Goal: Transaction & Acquisition: Purchase product/service

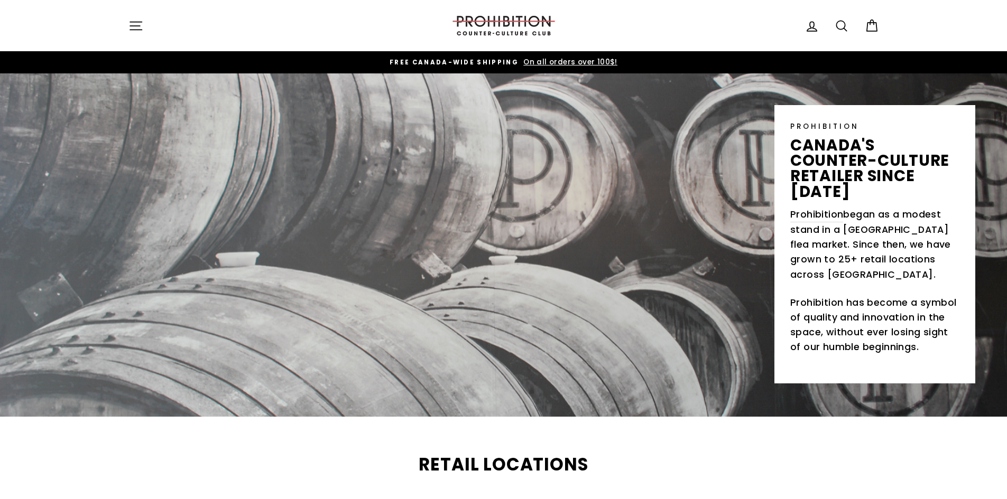
click at [134, 22] on icon "button" at bounding box center [135, 25] width 15 height 15
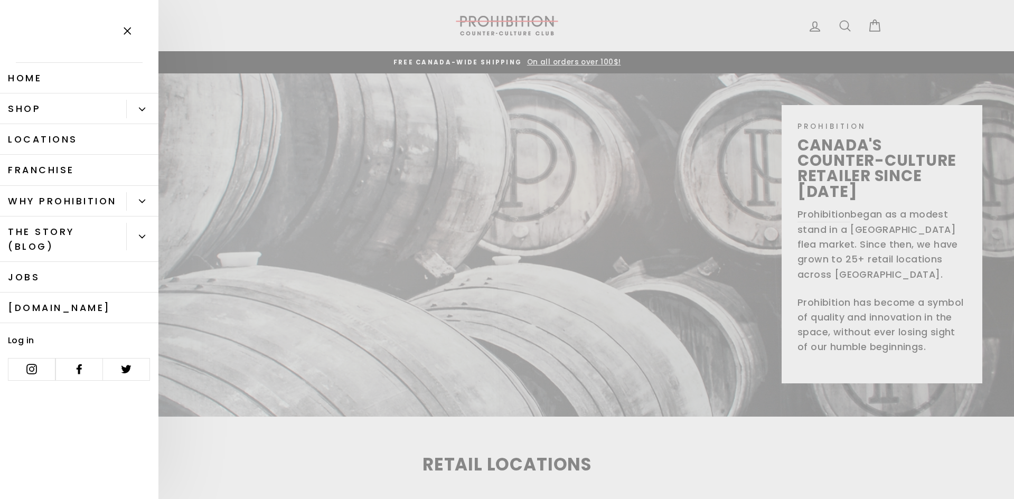
click at [97, 110] on link "Shop" at bounding box center [63, 109] width 126 height 31
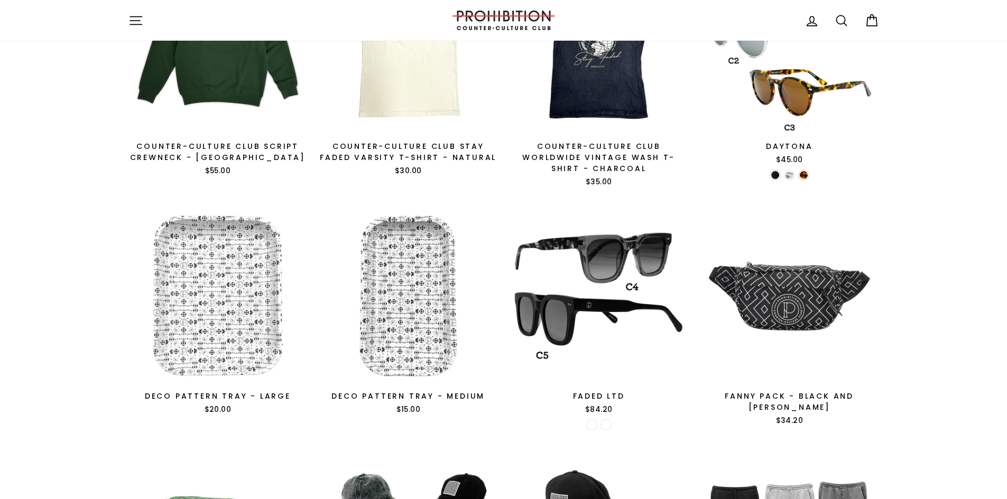
scroll to position [1532, 0]
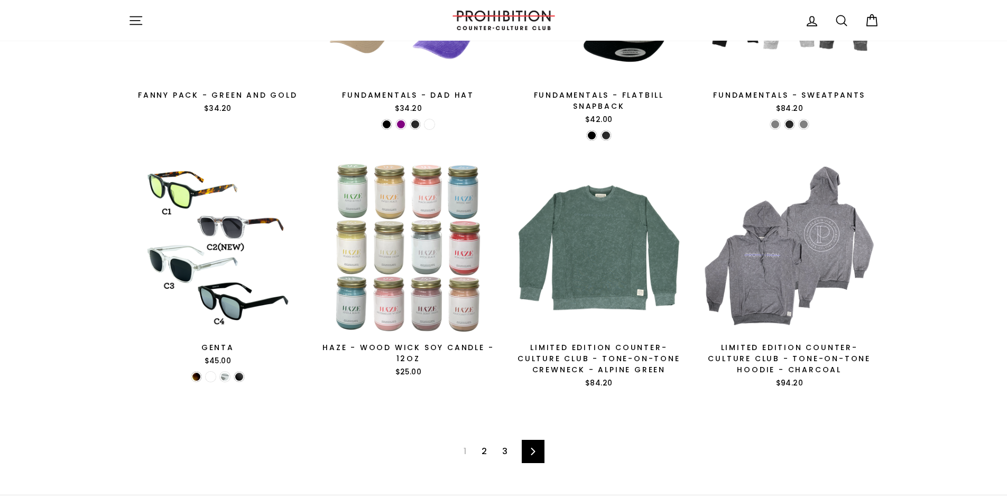
drag, startPoint x: 1011, startPoint y: 343, endPoint x: 928, endPoint y: -16, distance: 369.3
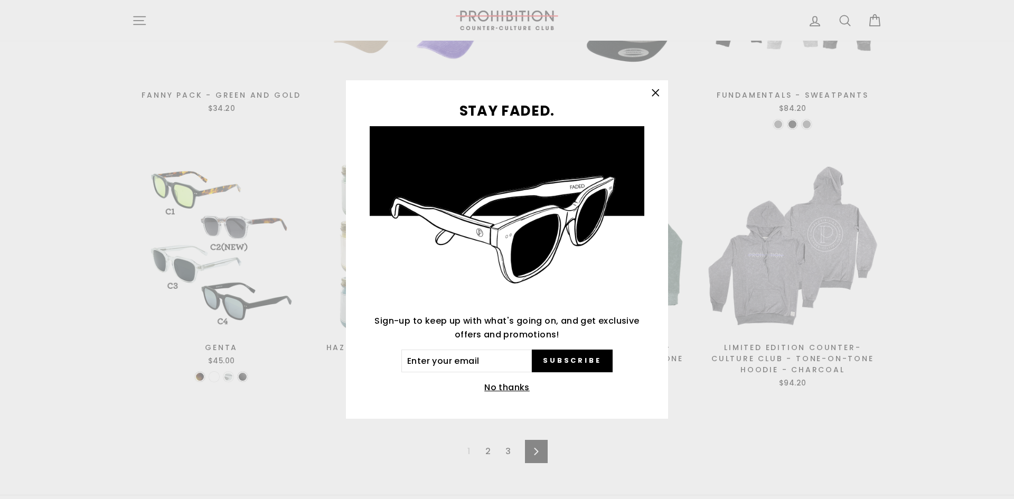
click at [659, 89] on icon "button" at bounding box center [655, 93] width 15 height 15
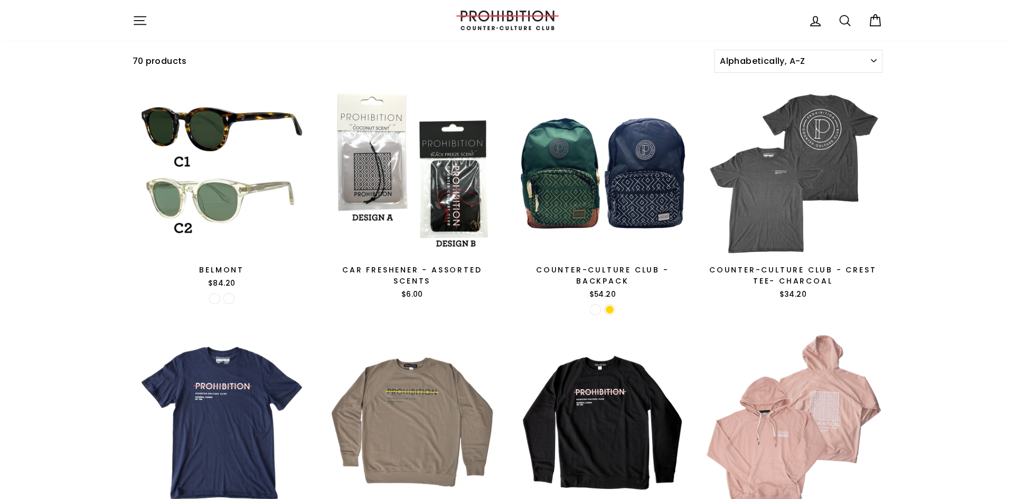
scroll to position [104, 0]
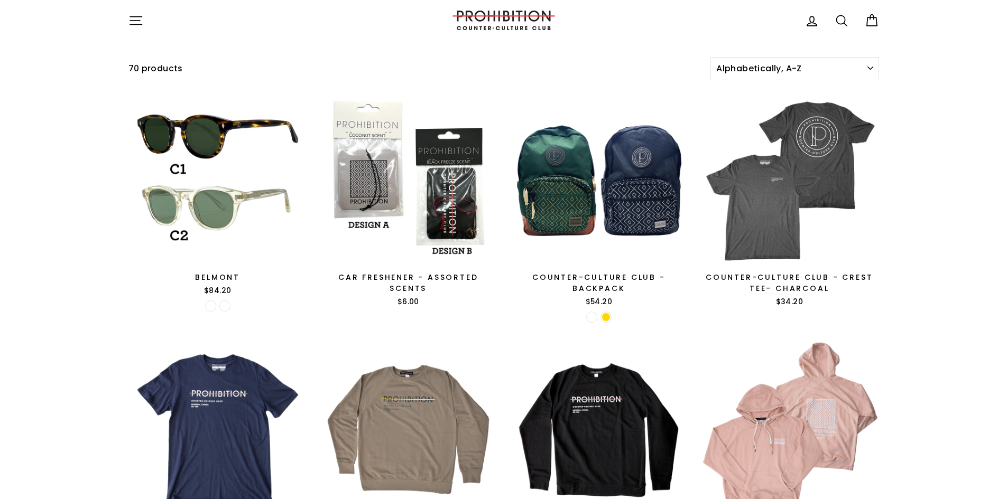
click at [124, 21] on button "Site navigation" at bounding box center [135, 20] width 27 height 23
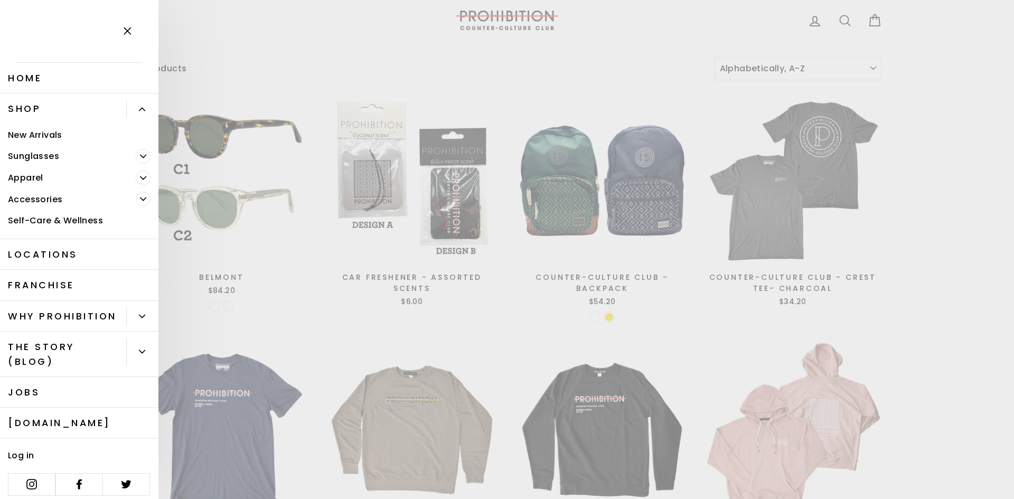
click at [36, 78] on link "Home" at bounding box center [79, 78] width 159 height 31
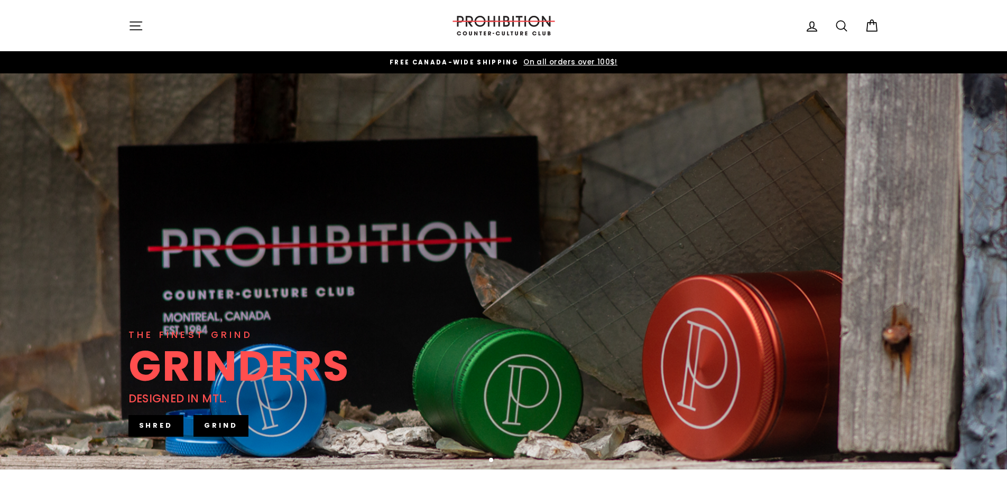
click at [134, 22] on icon "button" at bounding box center [135, 25] width 15 height 15
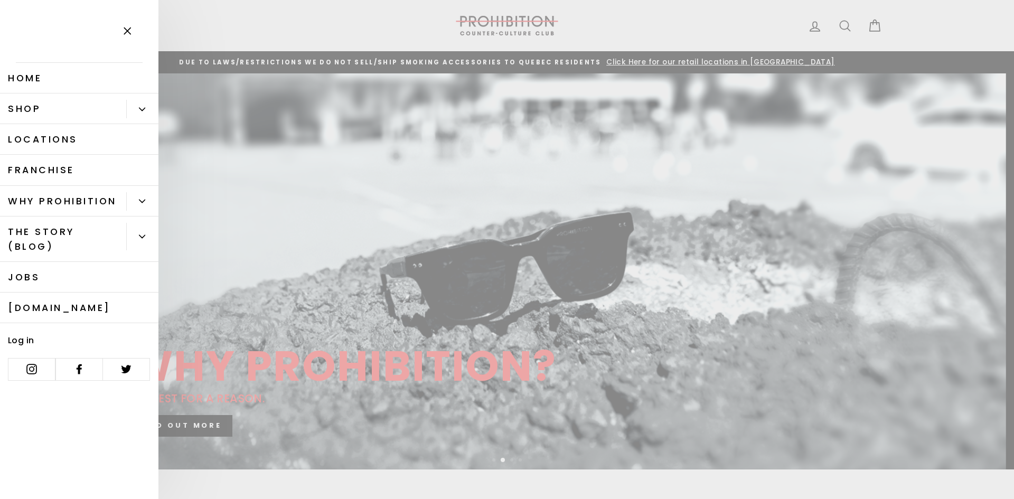
click at [49, 108] on link "Shop" at bounding box center [63, 109] width 126 height 31
